Goal: Transaction & Acquisition: Obtain resource

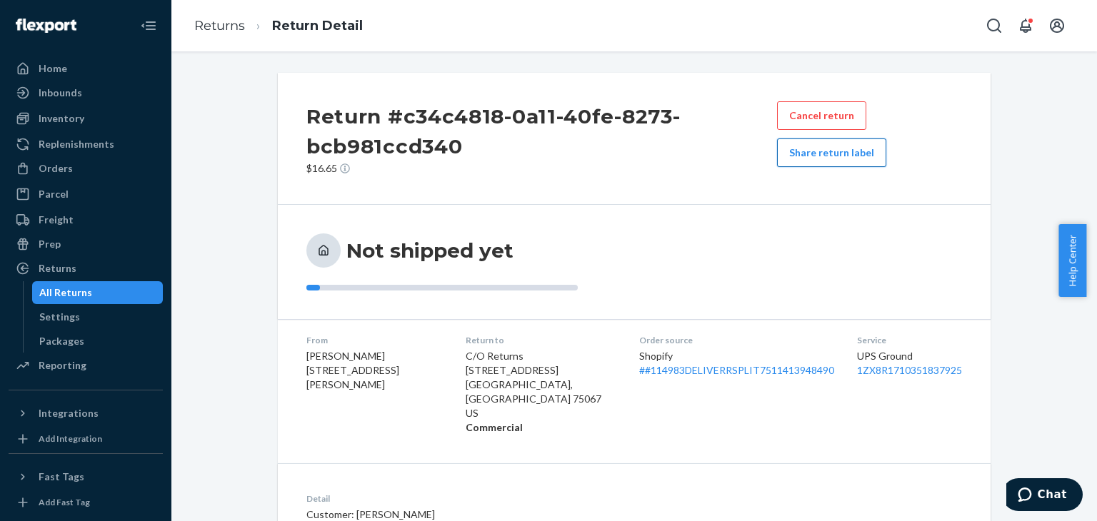
click at [825, 159] on button "Share return label" at bounding box center [831, 153] width 109 height 29
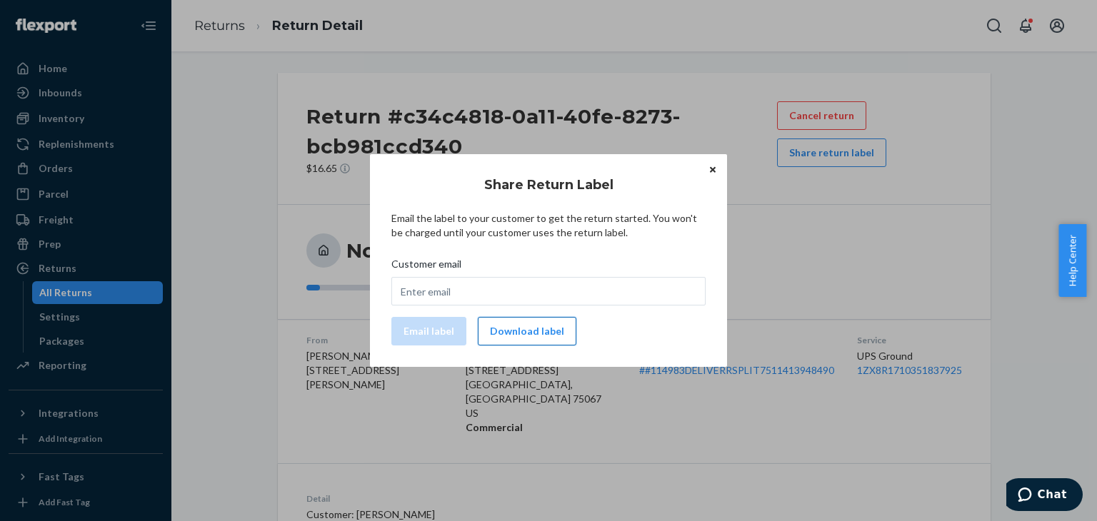
click at [533, 343] on button "Download label" at bounding box center [527, 331] width 99 height 29
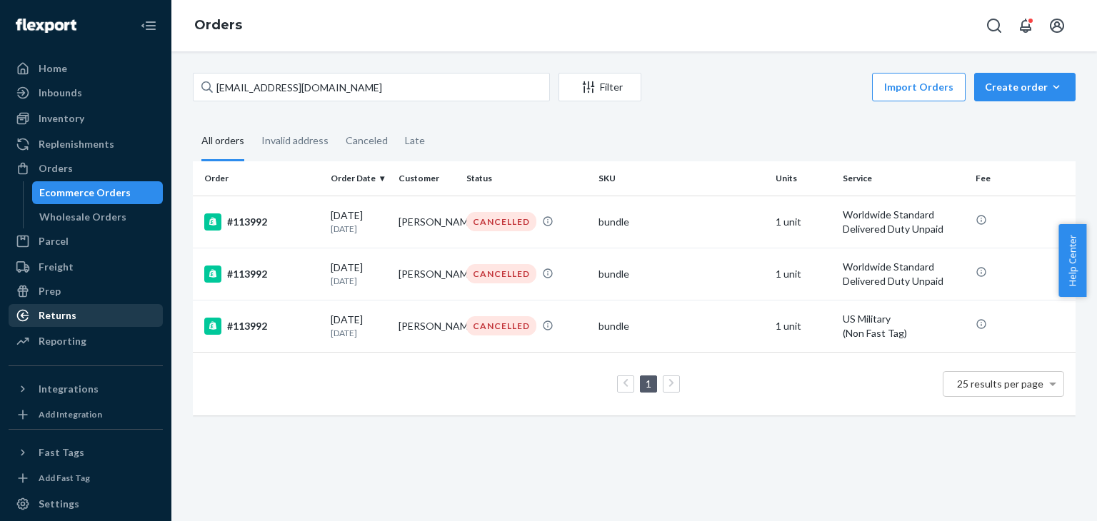
click at [43, 320] on div "Returns" at bounding box center [58, 315] width 38 height 14
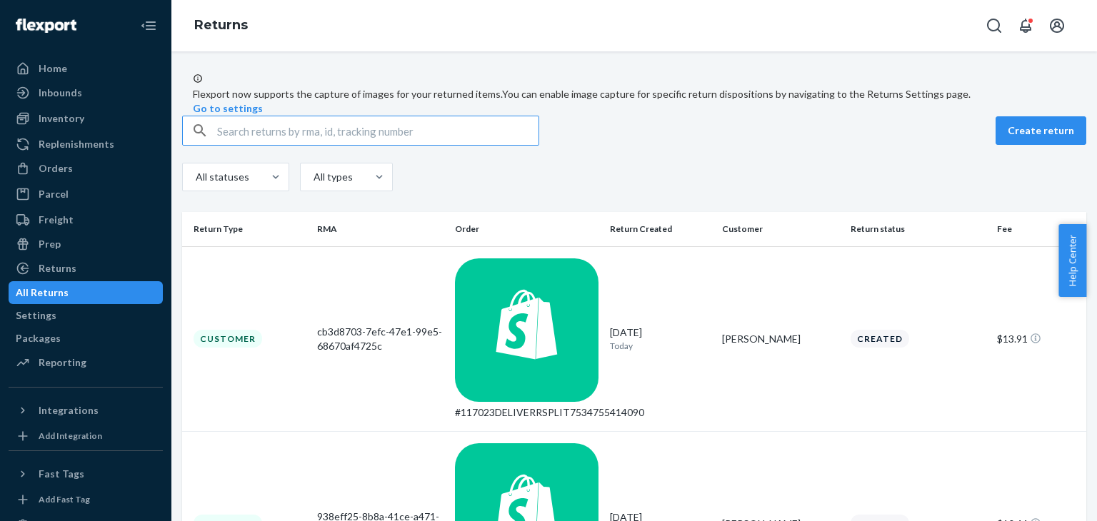
click at [238, 145] on input "text" at bounding box center [377, 130] width 321 height 29
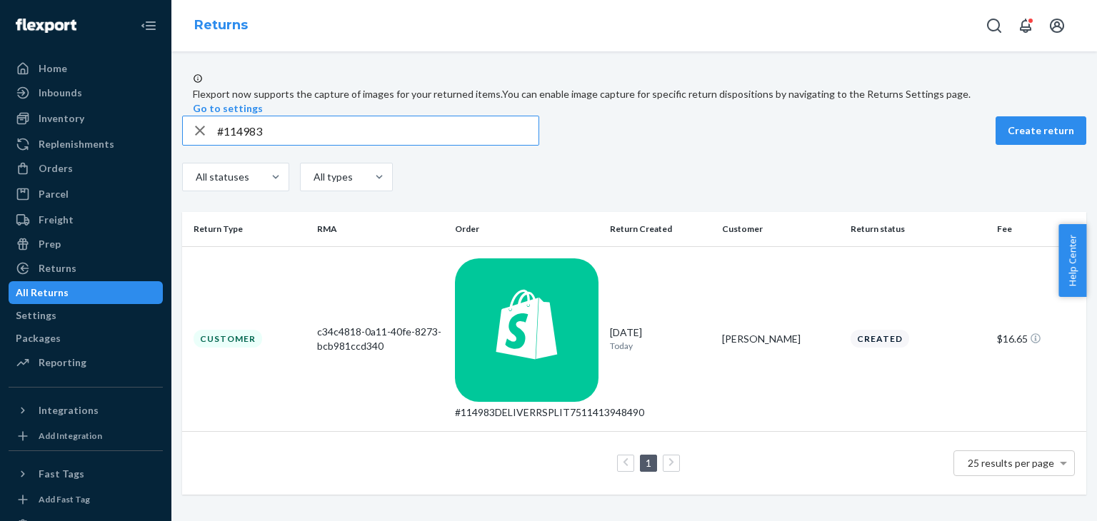
type input "#114983"
drag, startPoint x: 283, startPoint y: 171, endPoint x: 226, endPoint y: 163, distance: 58.4
click at [226, 145] on div "#114983" at bounding box center [361, 130] width 356 height 29
paste input "#114123"
type input "#114123"
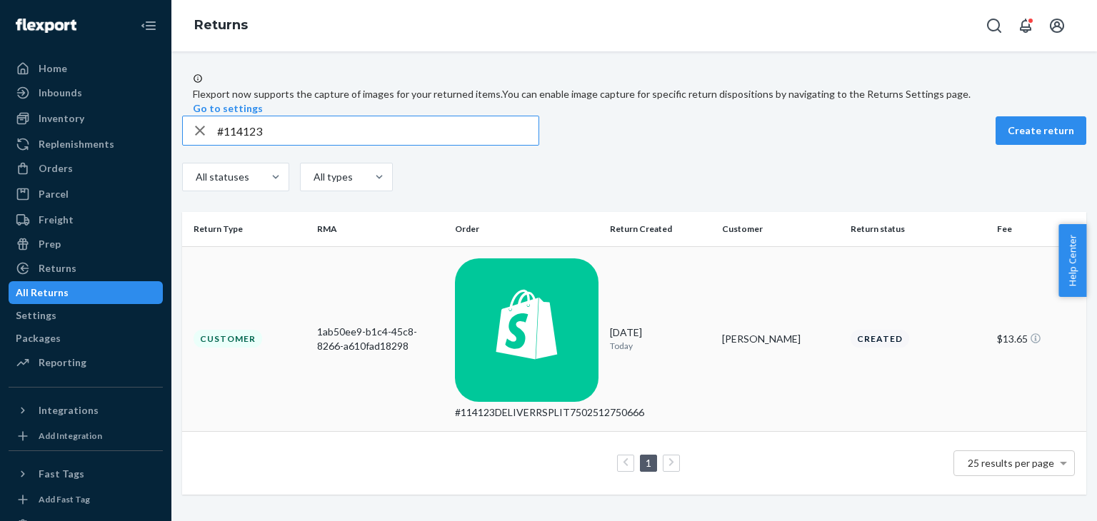
click at [443, 325] on div "1ab50ee9-b1c4-45c8-8266-a610fad18298" at bounding box center [380, 339] width 126 height 29
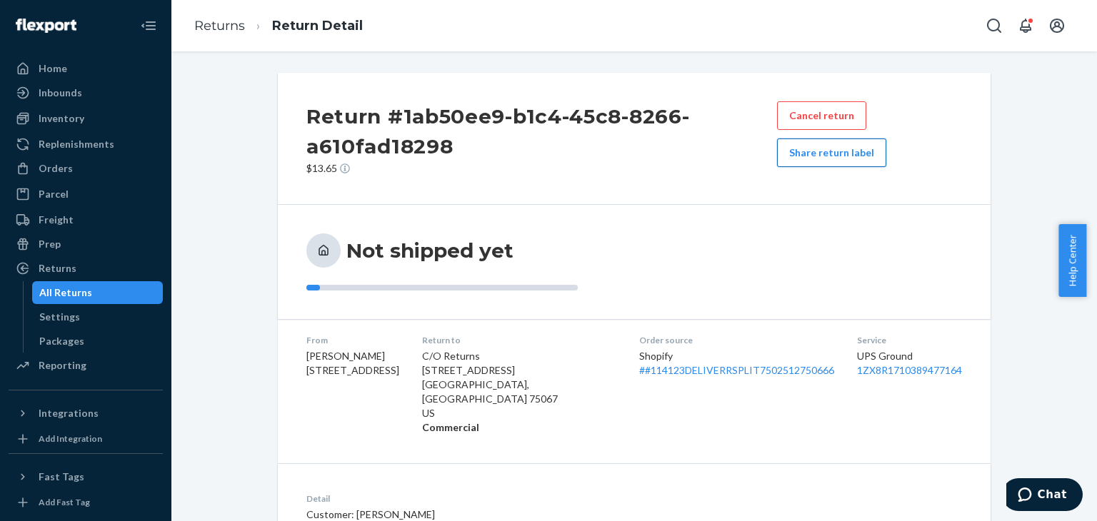
click at [844, 161] on button "Share return label" at bounding box center [831, 153] width 109 height 29
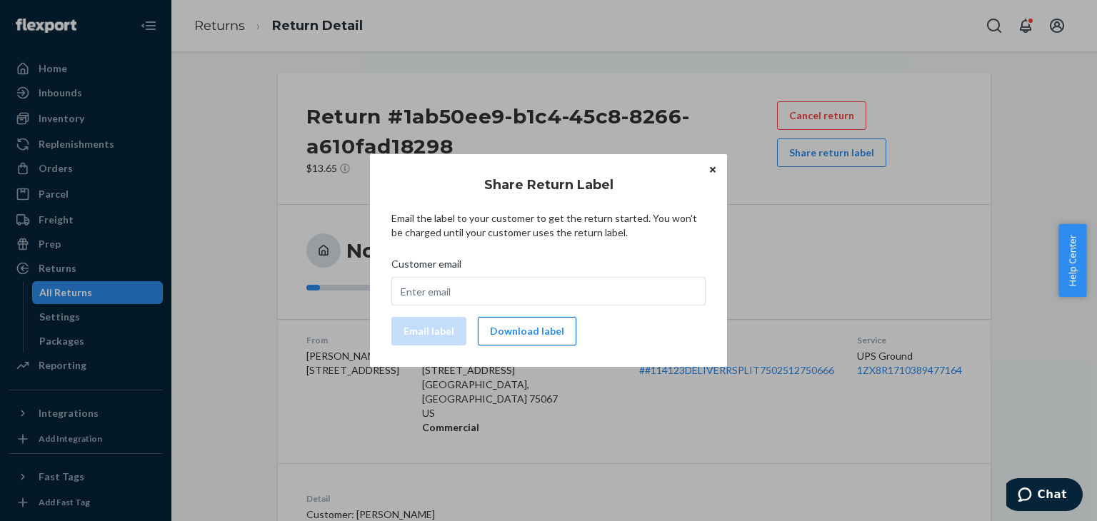
click at [522, 326] on button "Download label" at bounding box center [527, 331] width 99 height 29
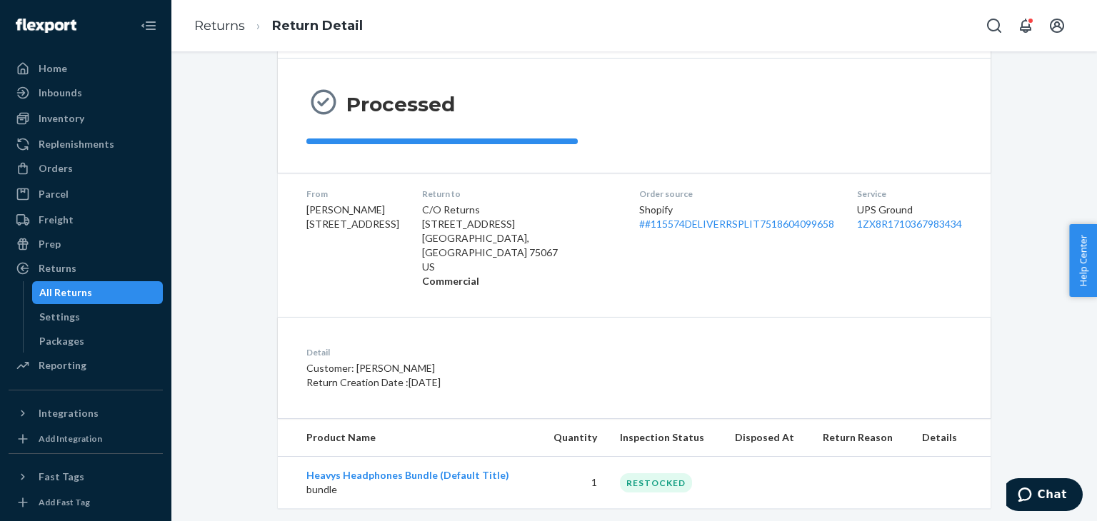
scroll to position [124, 0]
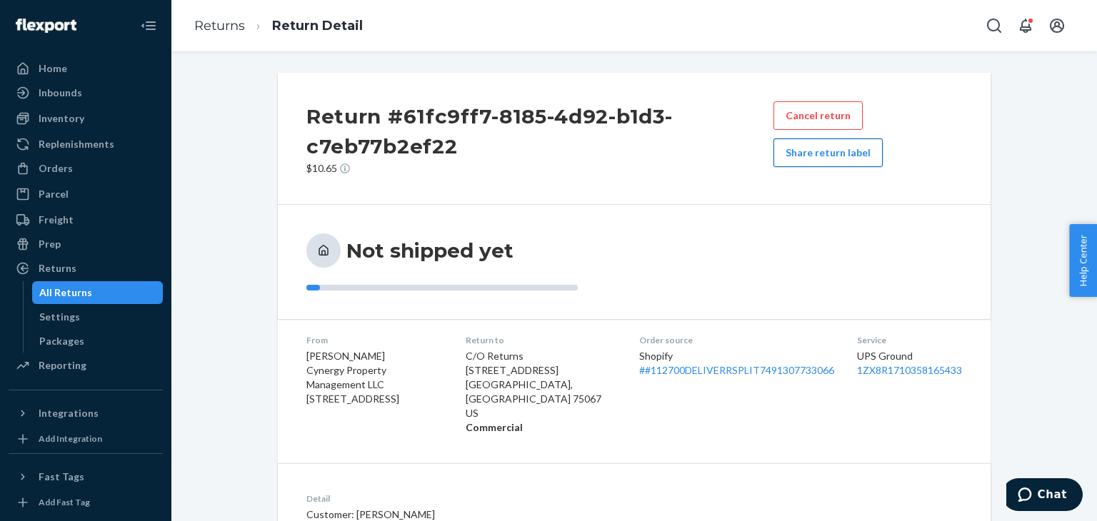
click at [845, 145] on button "Share return label" at bounding box center [827, 153] width 109 height 29
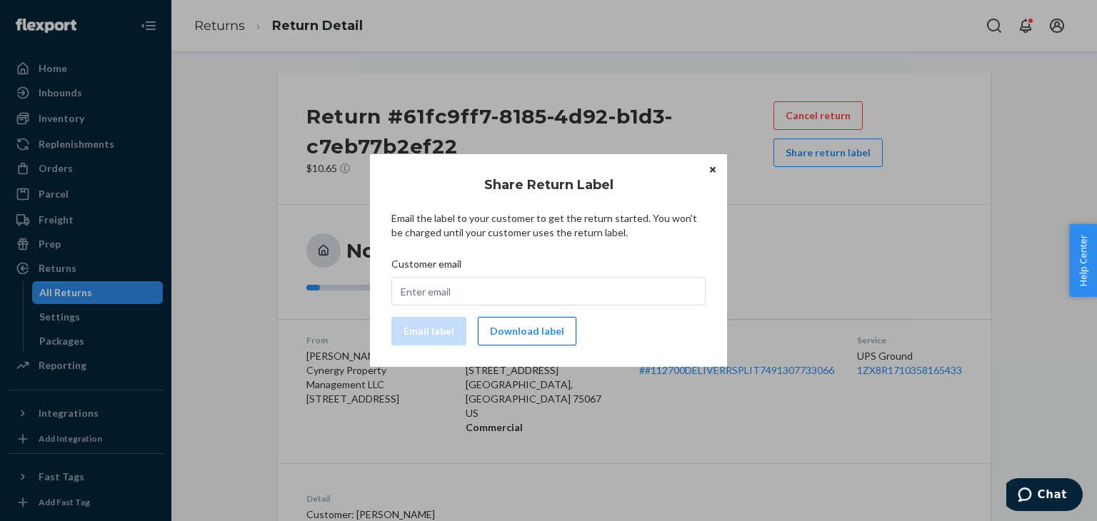
click at [530, 331] on button "Download label" at bounding box center [527, 331] width 99 height 29
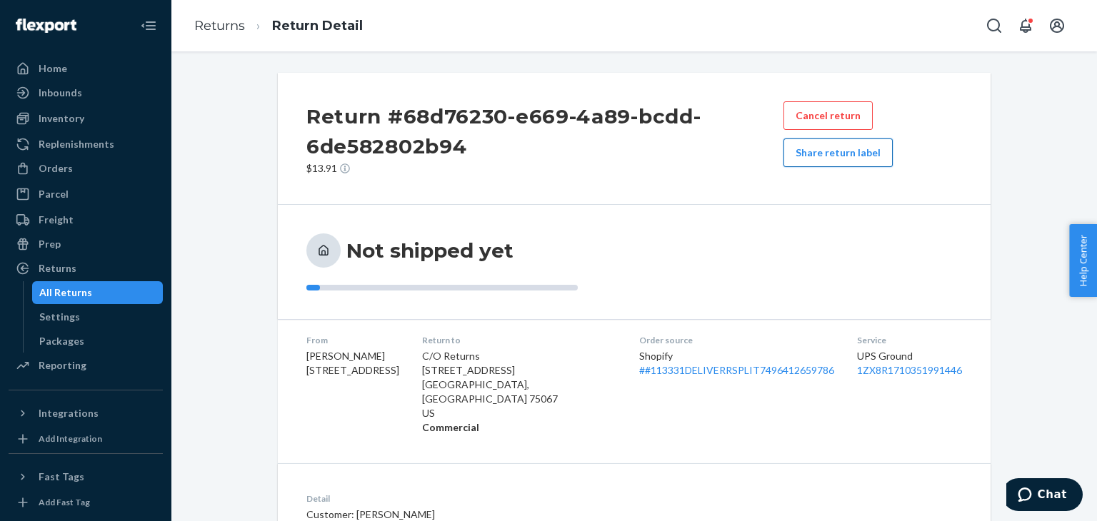
click at [885, 160] on button "Share return label" at bounding box center [837, 153] width 109 height 29
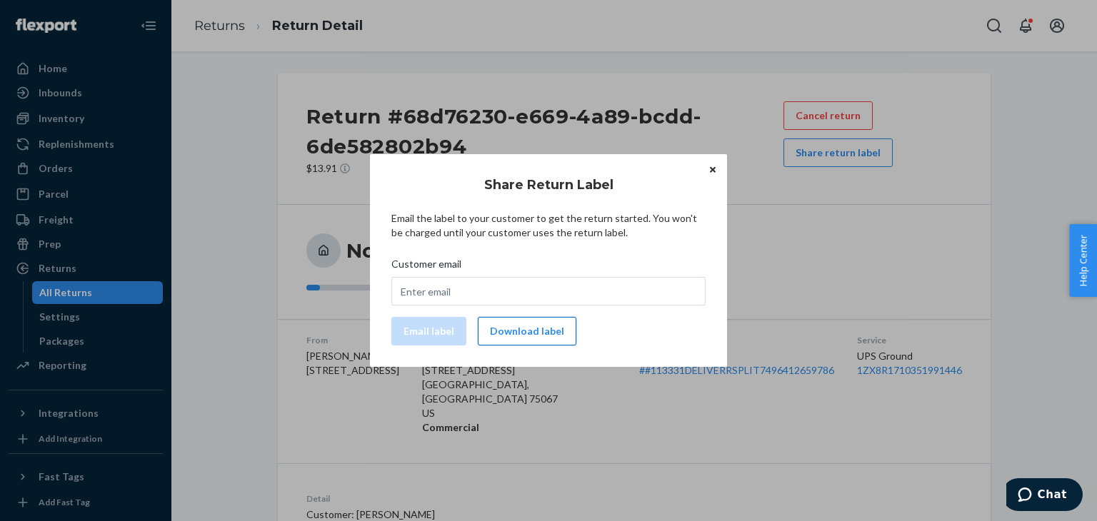
click at [545, 343] on button "Download label" at bounding box center [527, 331] width 99 height 29
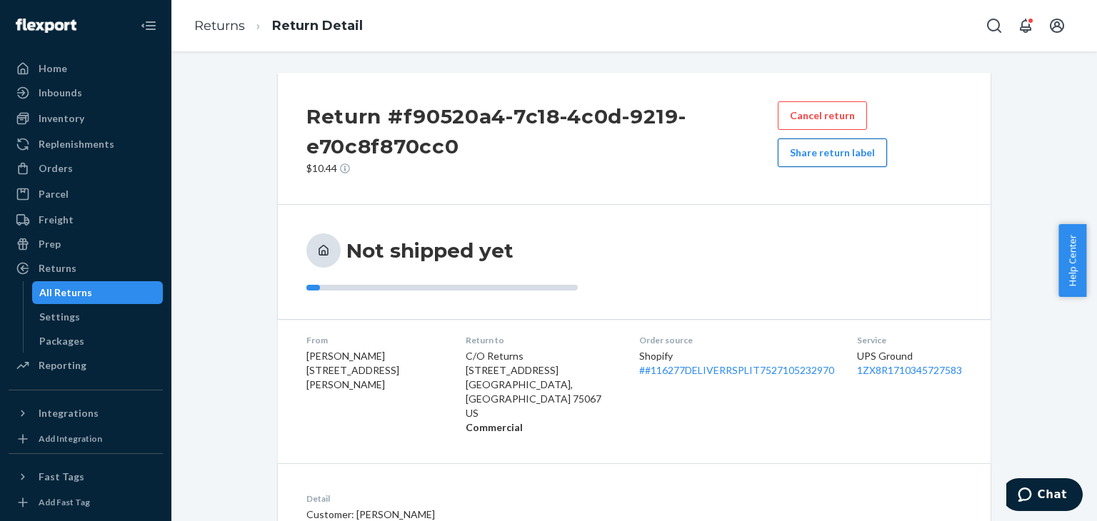
click at [846, 147] on button "Share return label" at bounding box center [832, 153] width 109 height 29
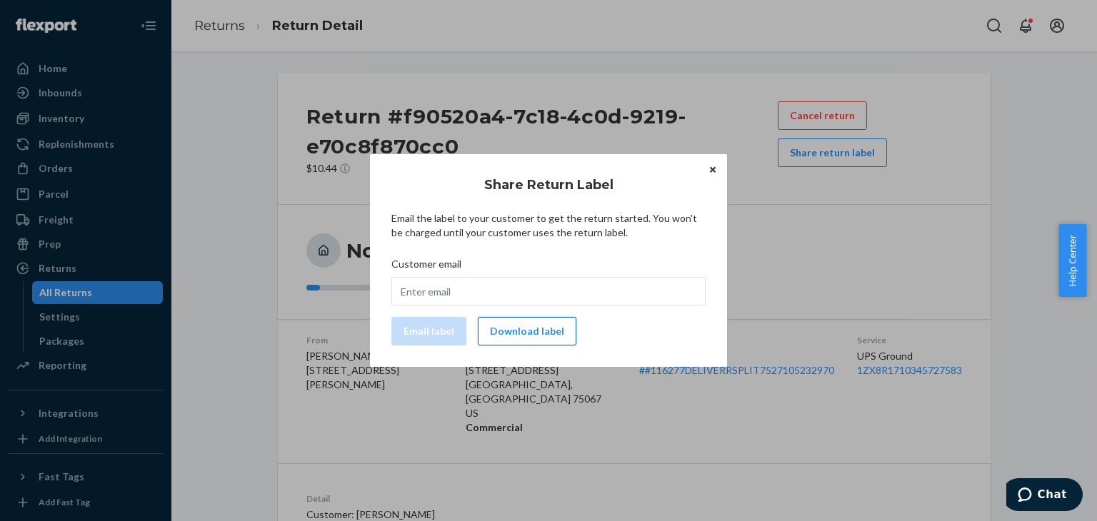
click at [560, 336] on button "Download label" at bounding box center [527, 331] width 99 height 29
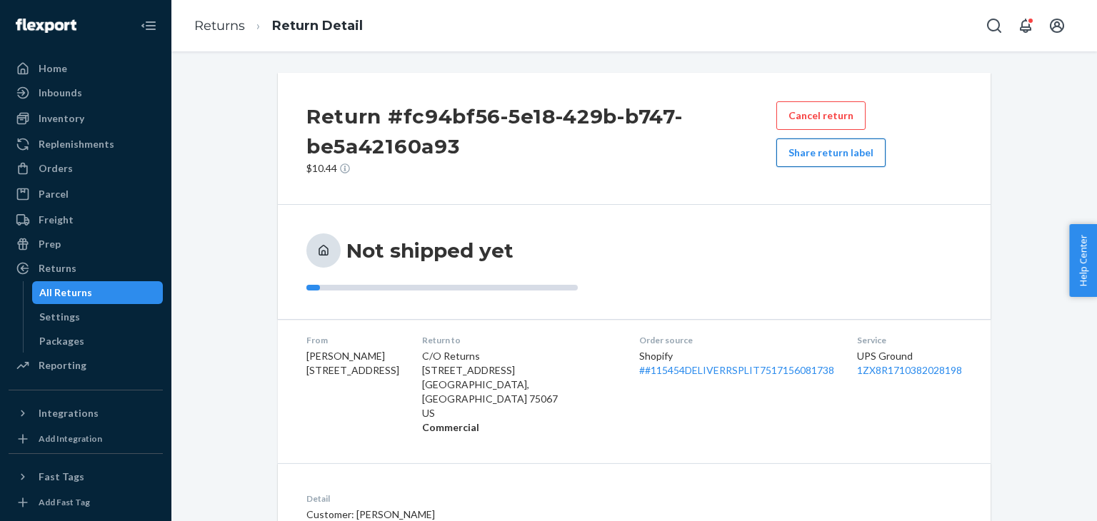
click at [808, 152] on button "Share return label" at bounding box center [830, 153] width 109 height 29
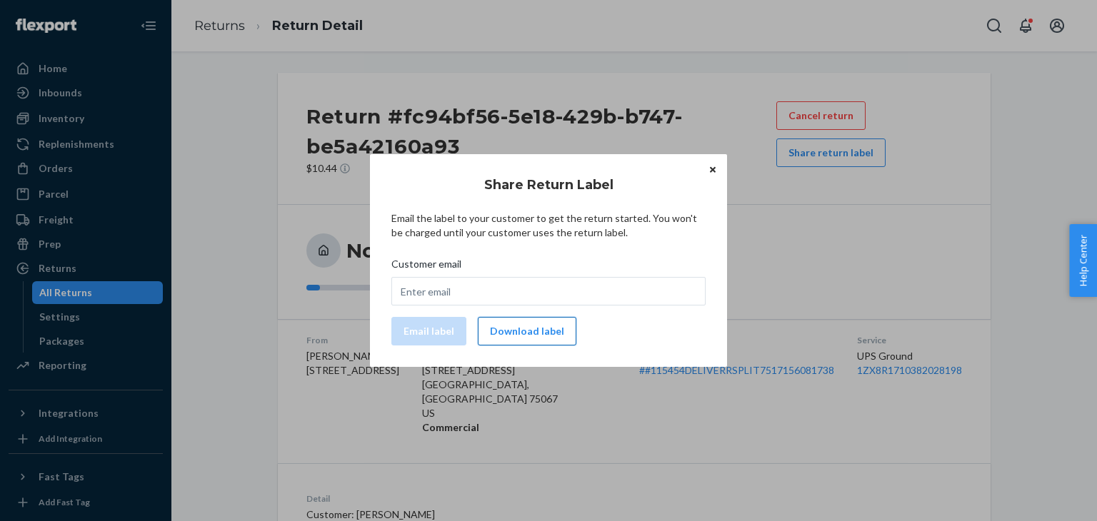
click at [544, 326] on button "Download label" at bounding box center [527, 331] width 99 height 29
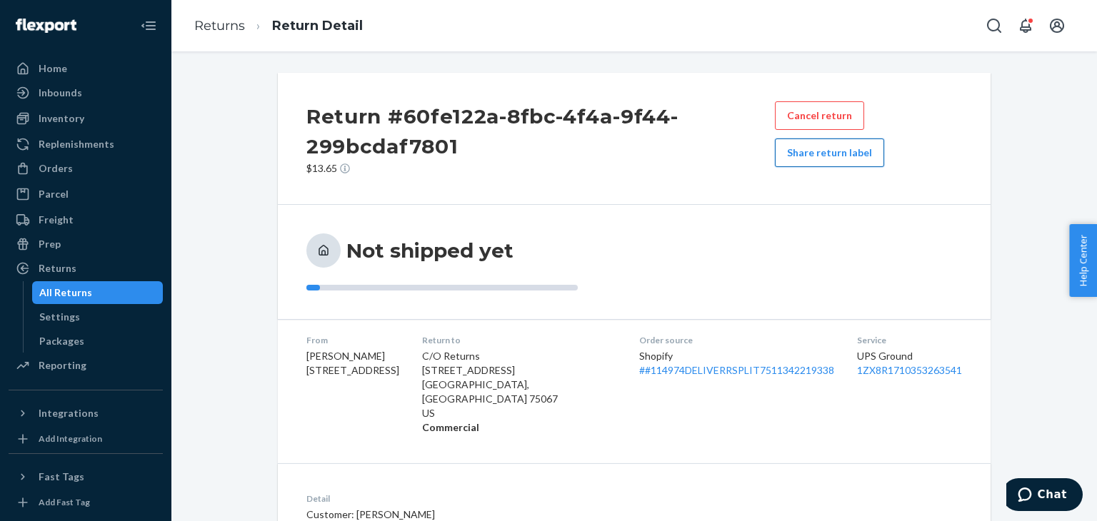
click at [830, 152] on button "Share return label" at bounding box center [829, 153] width 109 height 29
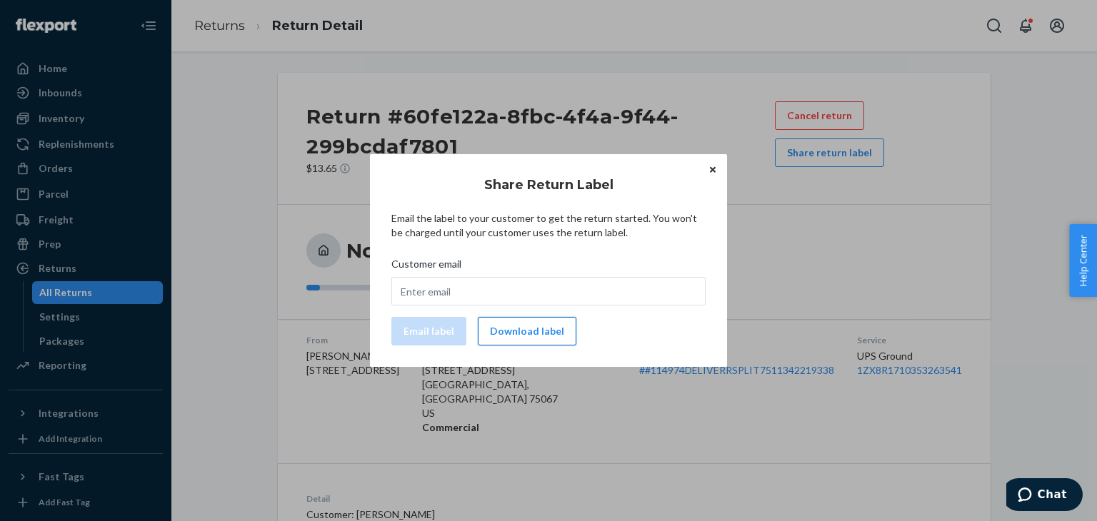
click at [538, 326] on button "Download label" at bounding box center [527, 331] width 99 height 29
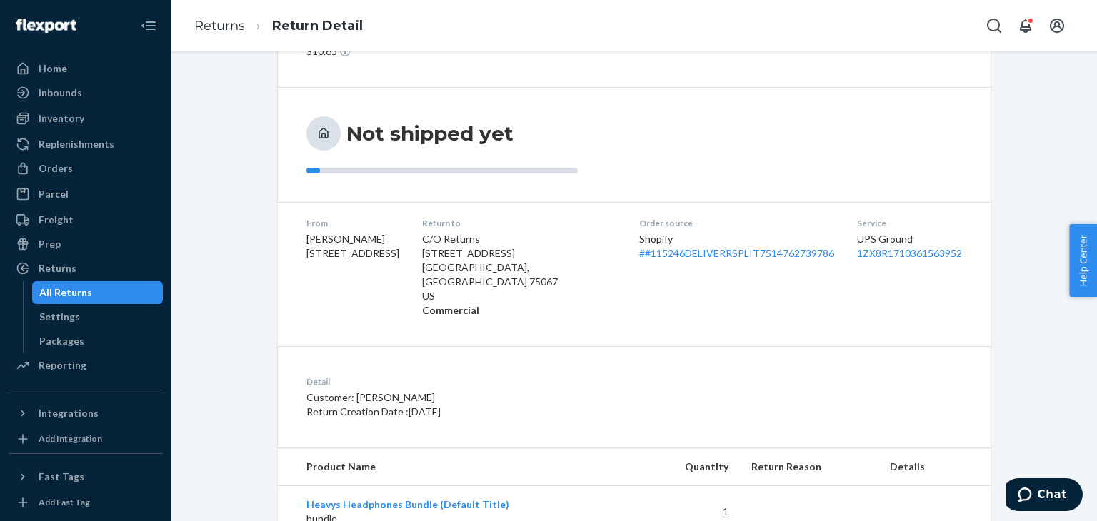
scroll to position [6, 0]
